Goal: Find specific page/section: Find specific page/section

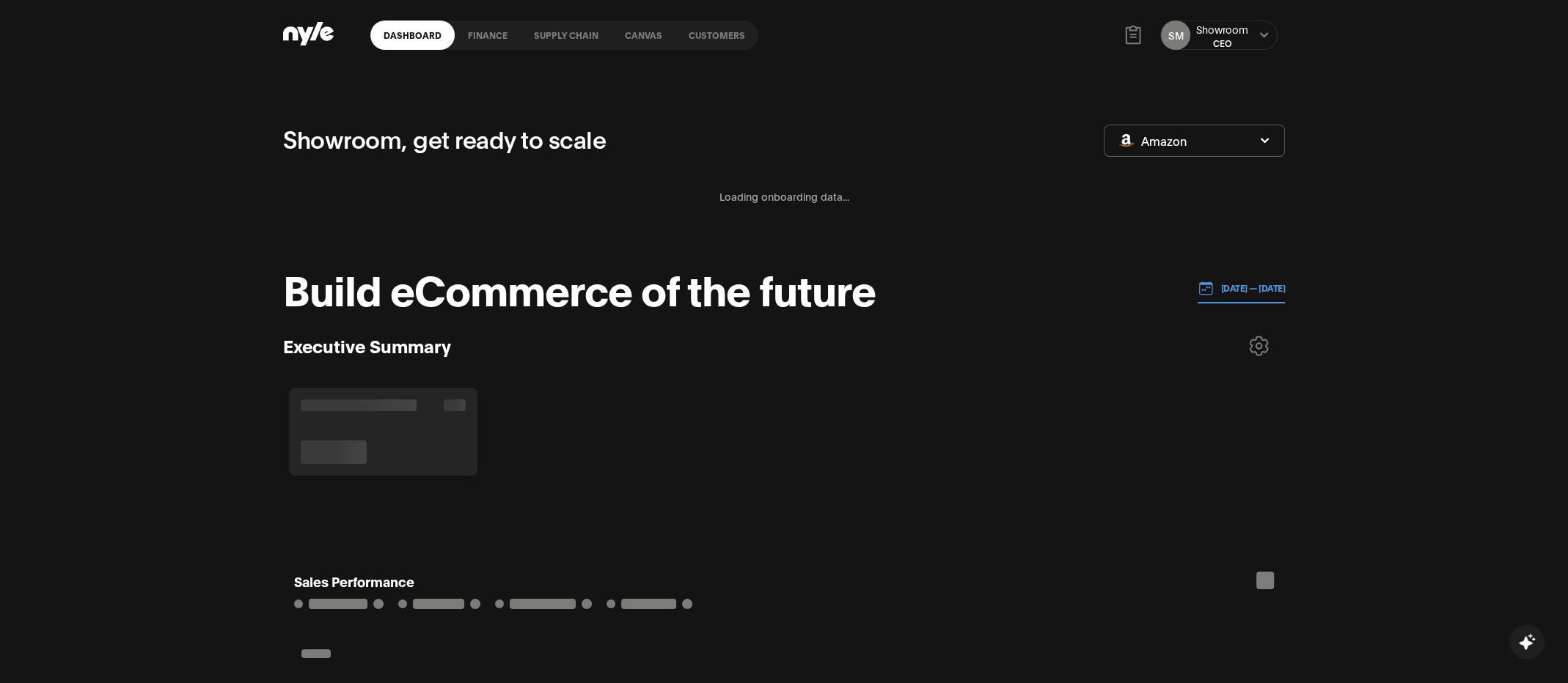
click at [1268, 137] on icon "button" at bounding box center [1265, 141] width 10 height 9
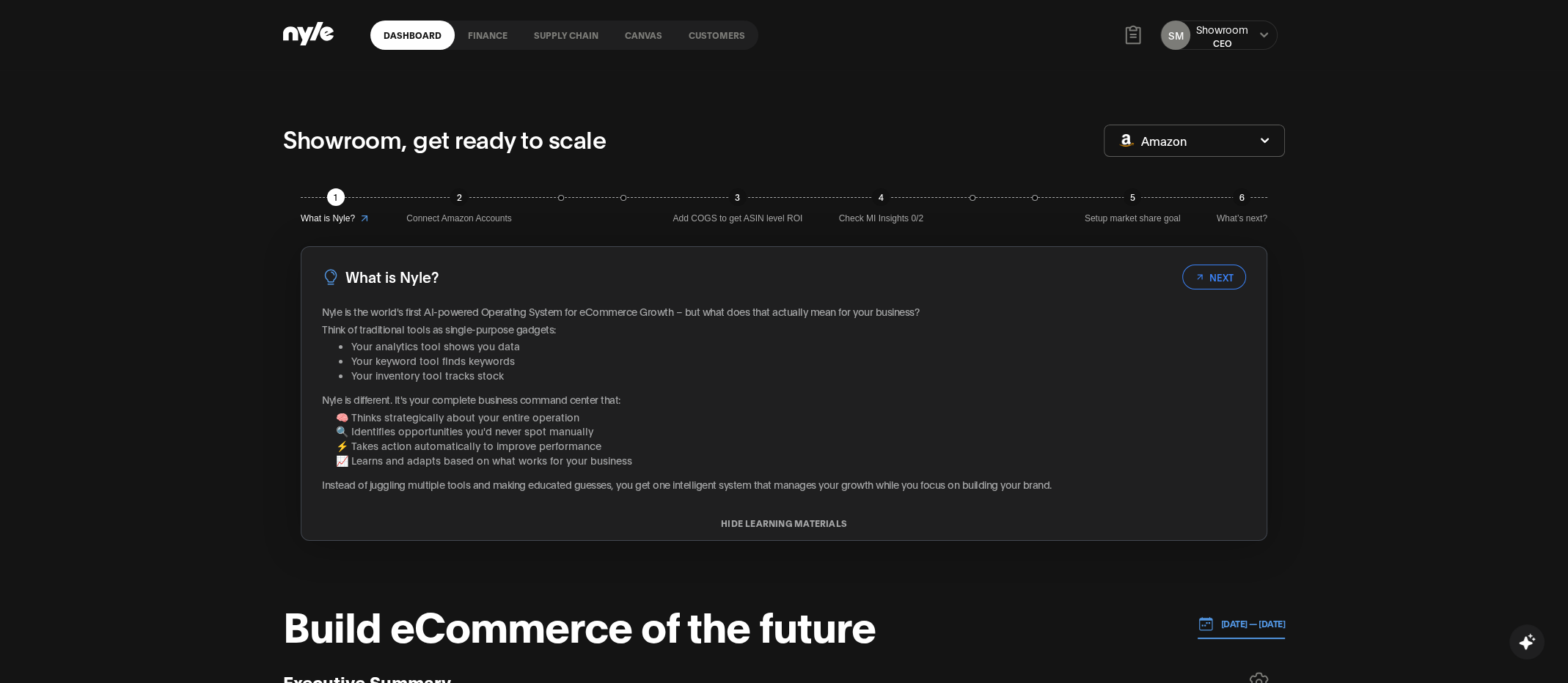
click at [650, 31] on link "Canvas" at bounding box center [643, 35] width 63 height 29
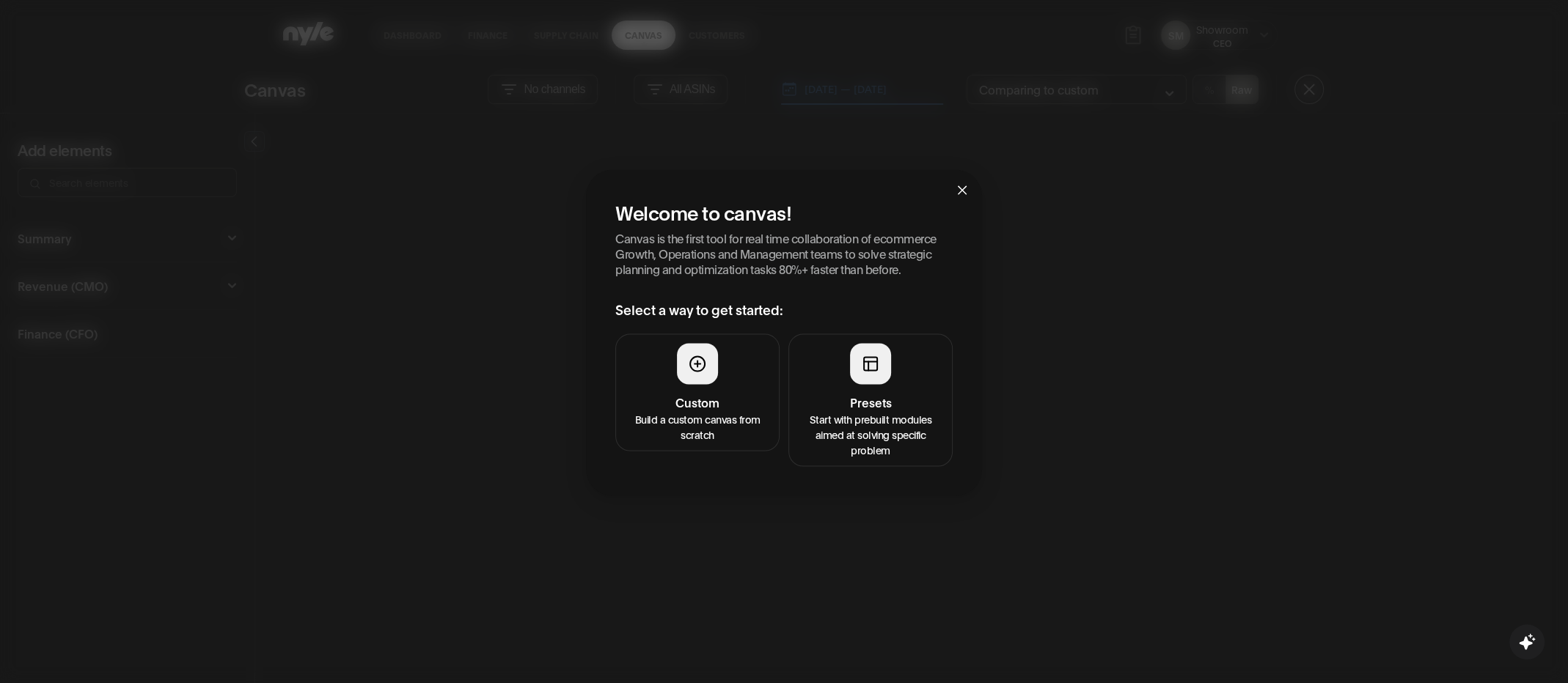
click at [867, 383] on div at bounding box center [870, 364] width 41 height 41
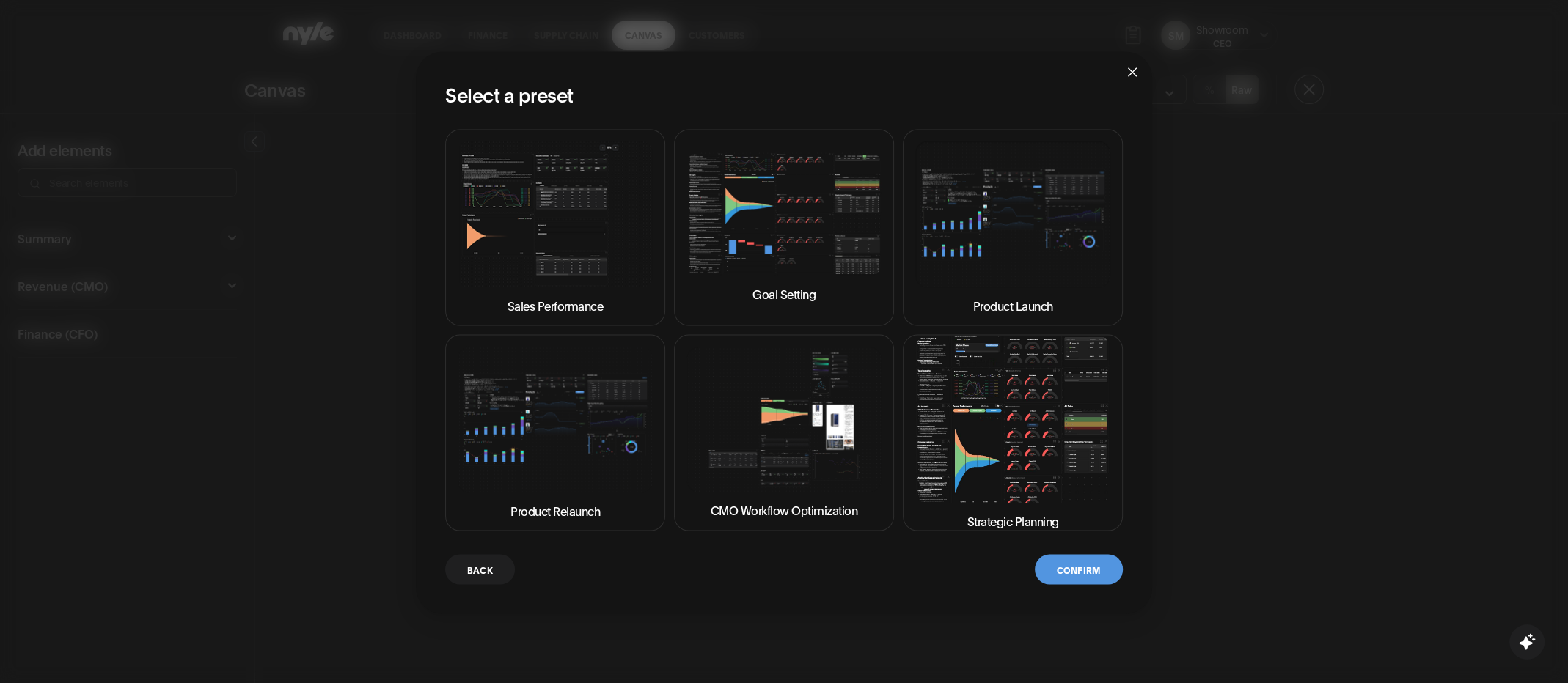
click at [983, 464] on img at bounding box center [1013, 420] width 195 height 167
click at [1072, 566] on button "Confirm" at bounding box center [1078, 570] width 88 height 30
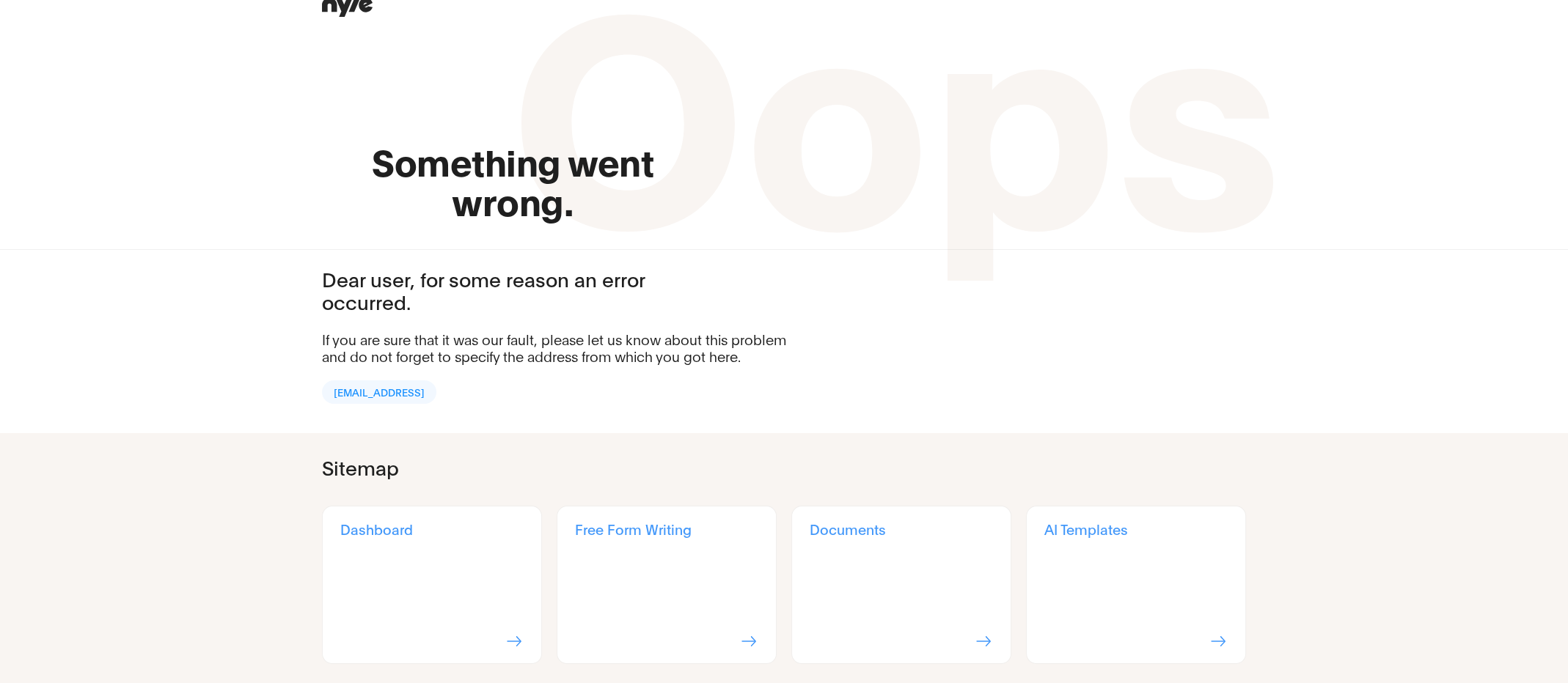
scroll to position [20, 0]
